Goal: Find specific page/section: Find specific page/section

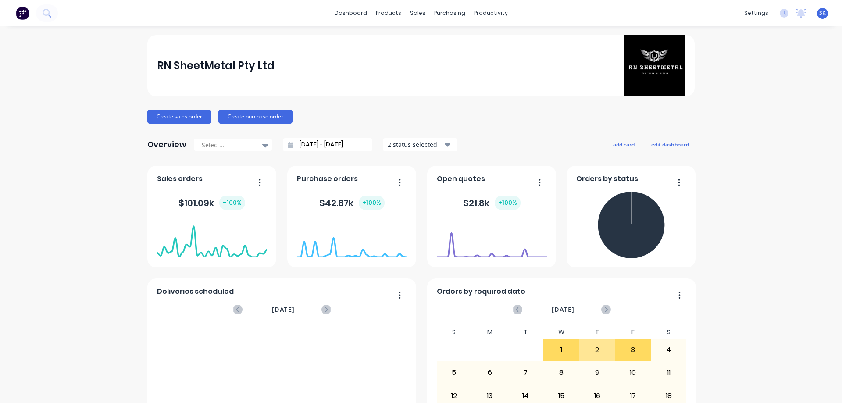
click at [18, 14] on img at bounding box center [22, 13] width 13 height 13
click at [300, 142] on input "01/09/25 - 30/09/25" at bounding box center [330, 144] width 75 height 13
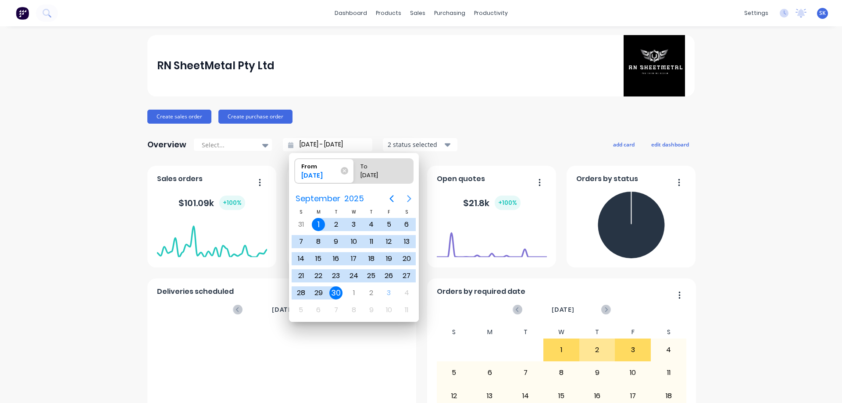
click at [406, 201] on icon "Next page" at bounding box center [409, 198] width 11 height 11
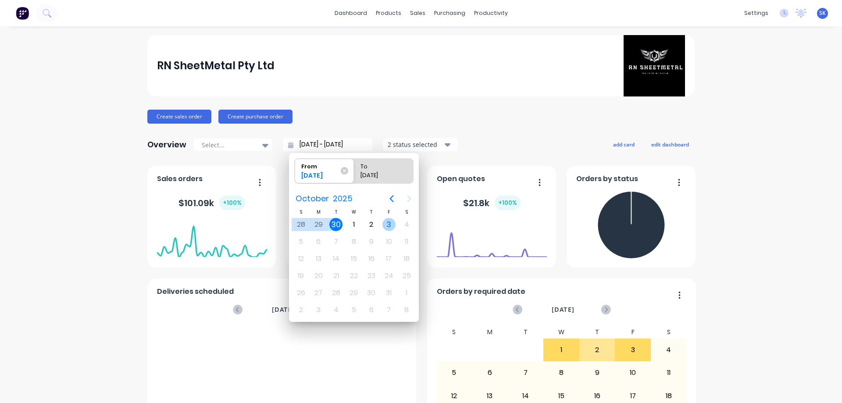
click at [395, 224] on div "3" at bounding box center [388, 224] width 13 height 13
type input "03/10/25 - 03/10/25"
radio input "false"
radio input "true"
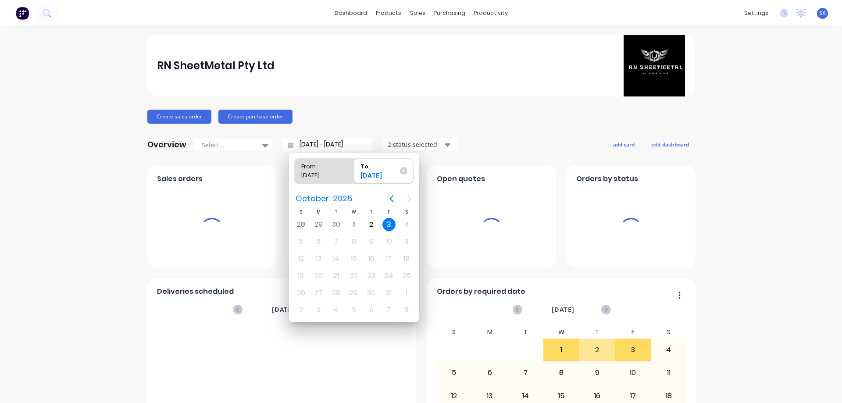
click at [390, 223] on div "3" at bounding box center [388, 224] width 13 height 13
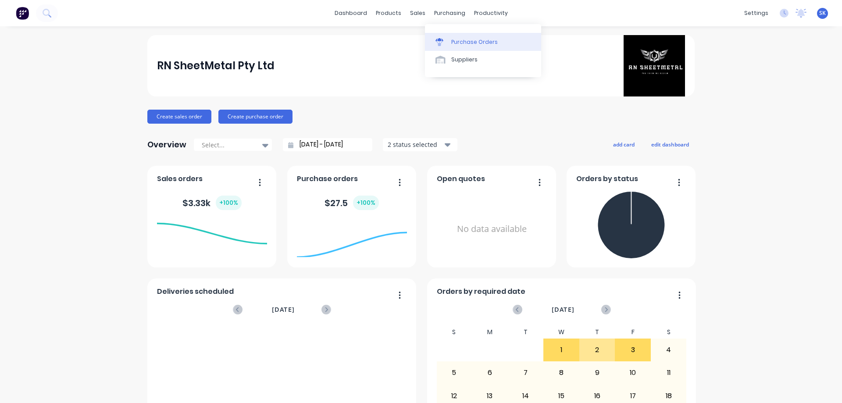
click at [467, 45] on div "Purchase Orders" at bounding box center [474, 42] width 46 height 8
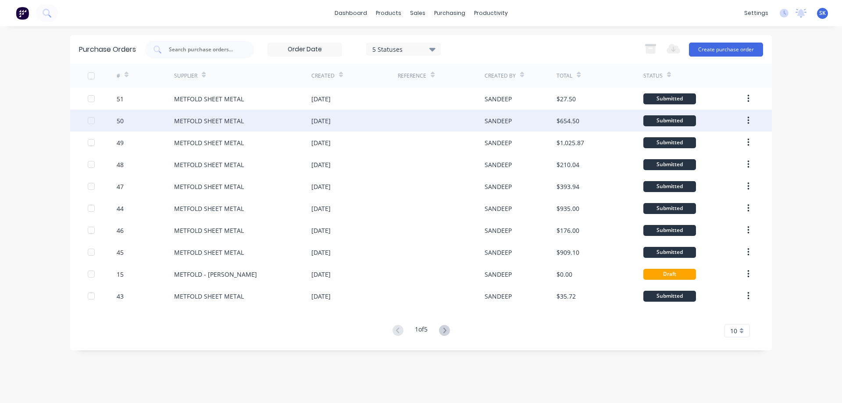
click at [416, 115] on div at bounding box center [441, 121] width 86 height 22
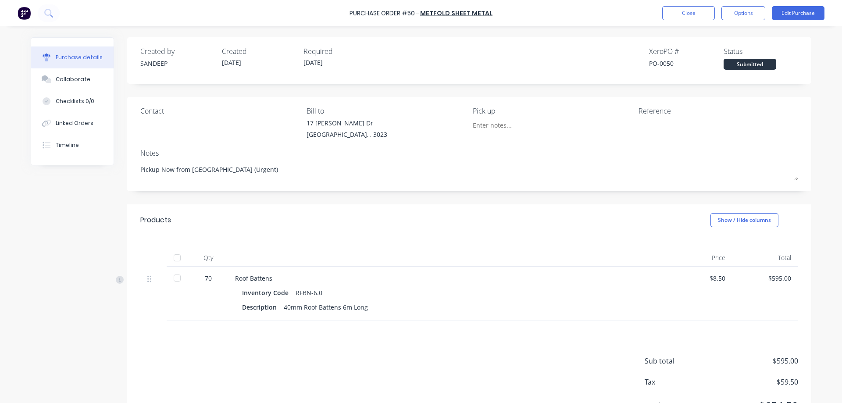
type textarea "x"
click at [676, 11] on button "Close" at bounding box center [688, 13] width 53 height 14
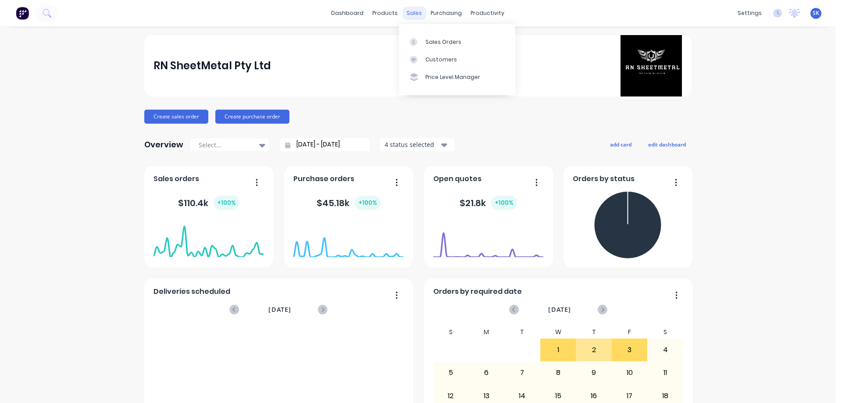
click at [411, 13] on div "sales" at bounding box center [414, 13] width 24 height 13
click at [435, 46] on link "Sales Orders" at bounding box center [457, 42] width 116 height 18
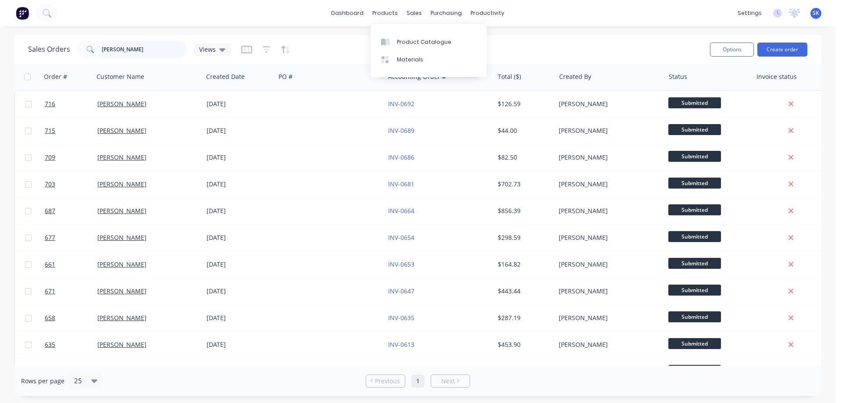
click at [117, 48] on input "[PERSON_NAME]" at bounding box center [144, 50] width 85 height 18
type input "r"
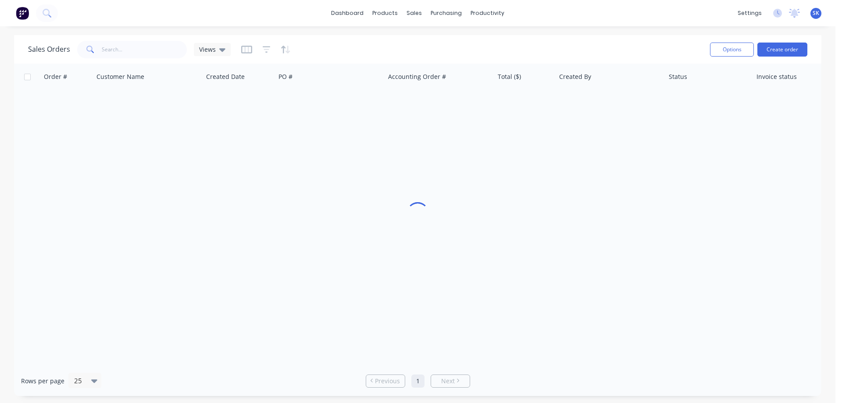
click at [339, 47] on div "Sales Orders Views" at bounding box center [365, 49] width 675 height 21
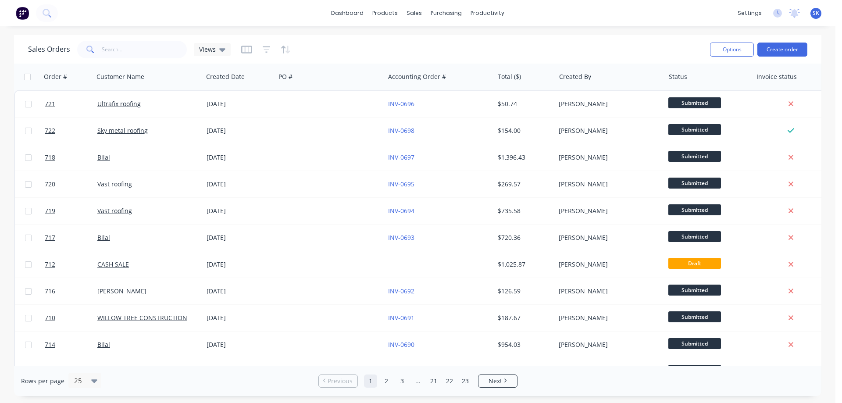
click at [27, 14] on img at bounding box center [22, 13] width 13 height 13
